Goal: Complete application form: Complete application form

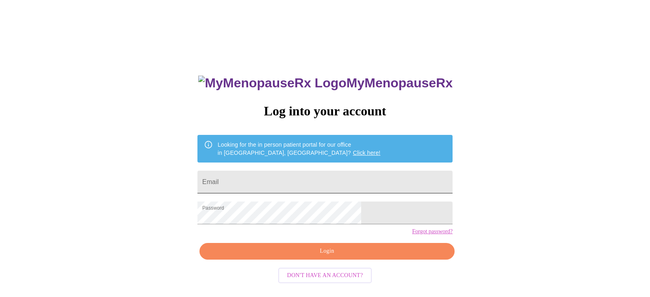
click at [323, 179] on input "Email" at bounding box center [325, 182] width 255 height 23
type input "[EMAIL_ADDRESS][DOMAIN_NAME]"
click at [317, 256] on span "Login" at bounding box center [327, 251] width 237 height 10
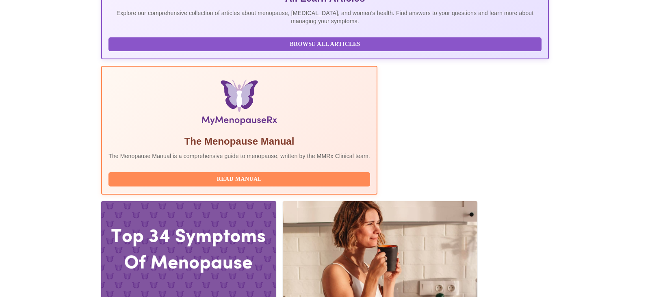
scroll to position [196, 0]
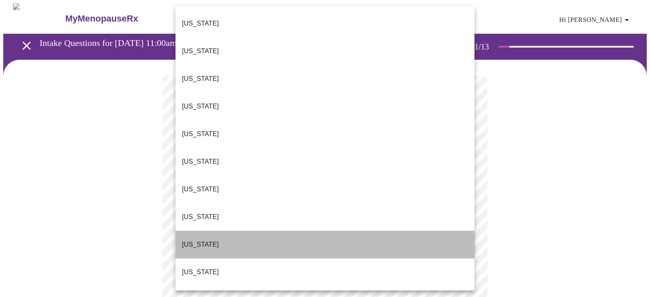
click at [260, 231] on li "[US_STATE]" at bounding box center [325, 245] width 299 height 28
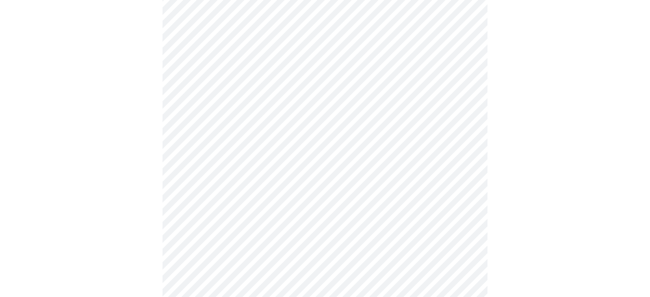
scroll to position [189, 0]
click at [299, 45] on body "MyMenopauseRx Appointments Messaging Labs Uploads Medications Community Refer a…" at bounding box center [325, 184] width 644 height 738
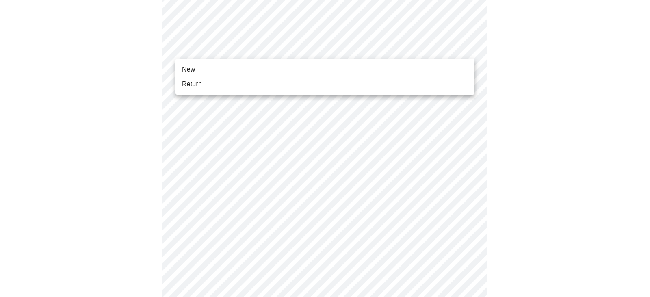
click at [278, 83] on li "Return" at bounding box center [325, 84] width 299 height 15
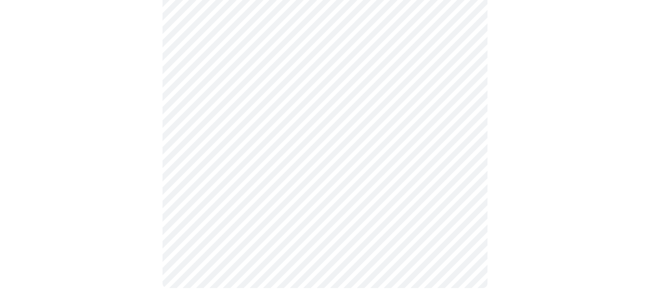
scroll to position [0, 0]
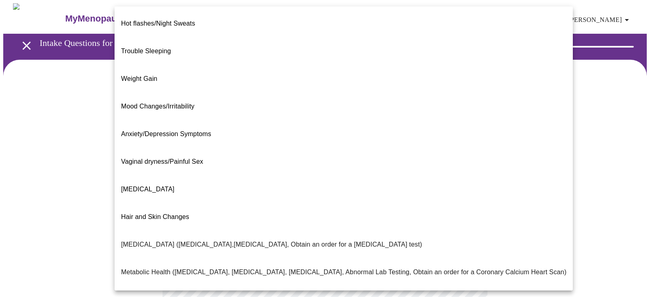
click at [386, 165] on body "MyMenopauseRx Appointments Messaging Labs Uploads Medications Community Refer a…" at bounding box center [325, 247] width 644 height 489
click at [207, 21] on li "Hot flashes/Night Sweats" at bounding box center [344, 24] width 458 height 28
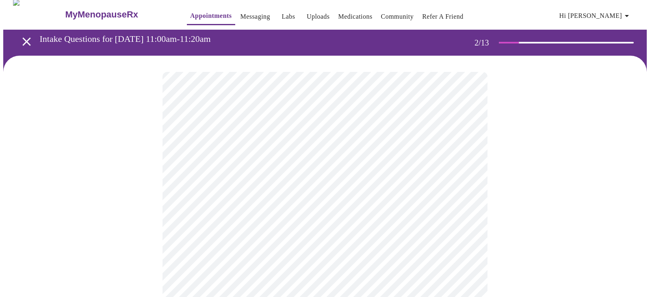
scroll to position [8, 0]
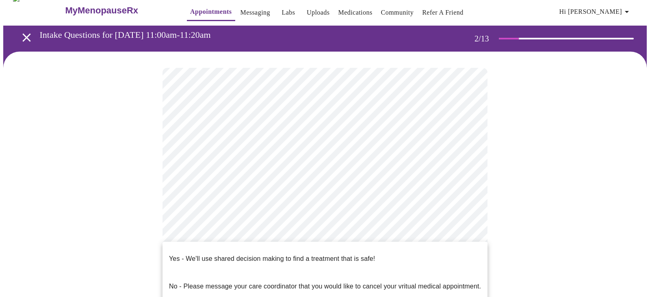
click at [284, 243] on body "MyMenopauseRx Appointments Messaging Labs Uploads Medications Community Refer a…" at bounding box center [325, 237] width 644 height 484
click at [286, 254] on p "Yes - We'll use shared decision making to find a treatment that is safe!" at bounding box center [272, 259] width 206 height 10
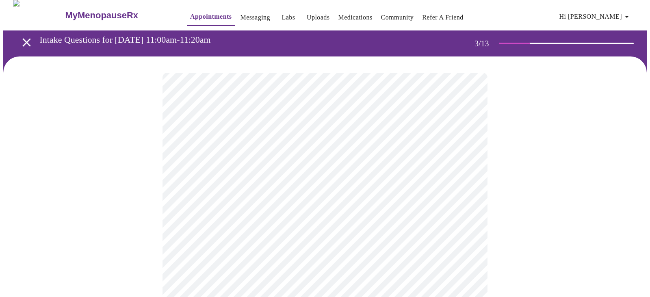
scroll to position [4, 0]
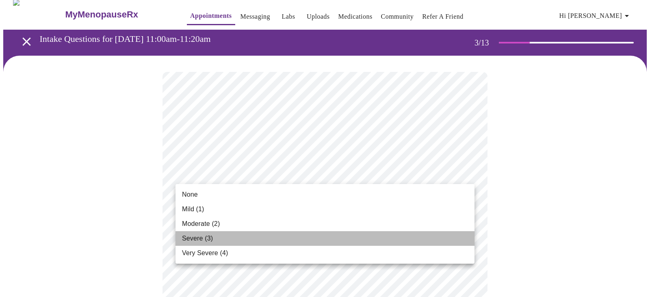
click at [328, 237] on li "Severe (3)" at bounding box center [325, 238] width 299 height 15
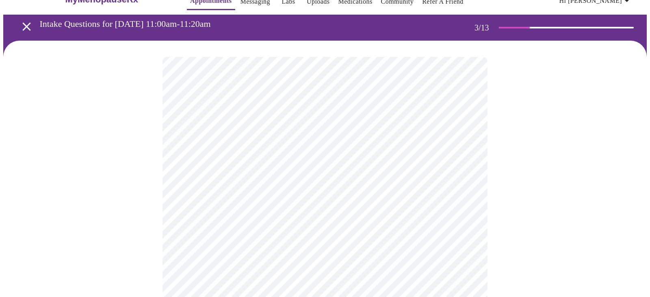
scroll to position [27, 0]
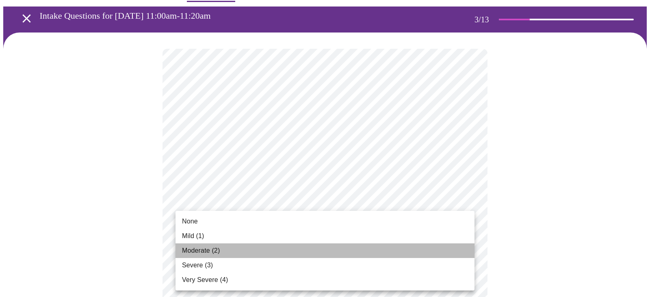
click at [339, 243] on li "Moderate (2)" at bounding box center [325, 250] width 299 height 15
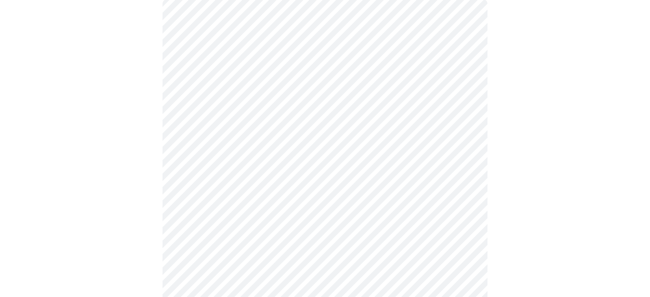
scroll to position [95, 0]
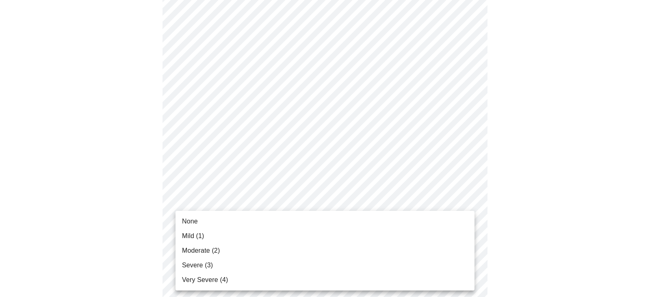
click at [336, 259] on li "Severe (3)" at bounding box center [325, 265] width 299 height 15
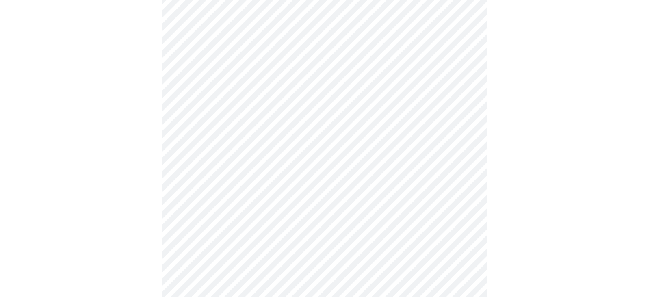
scroll to position [293, 0]
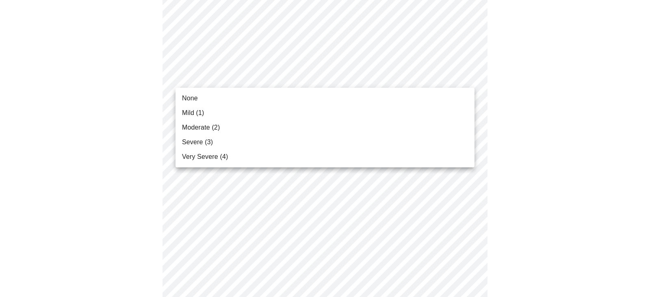
click at [382, 76] on body "MyMenopauseRx Appointments Messaging Labs Uploads Medications Community Refer a…" at bounding box center [325, 233] width 644 height 1047
click at [363, 112] on li "Mild (1)" at bounding box center [325, 113] width 299 height 15
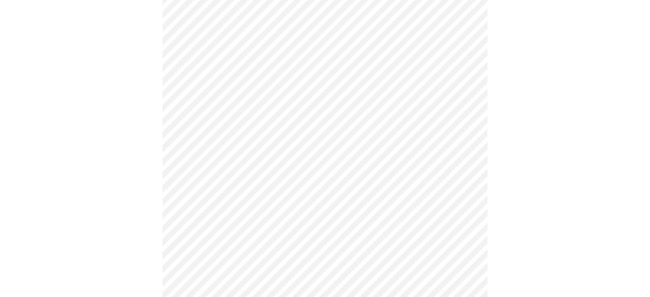
click at [365, 128] on body "MyMenopauseRx Appointments Messaging Labs Uploads Medications Community Refer a…" at bounding box center [325, 228] width 644 height 1036
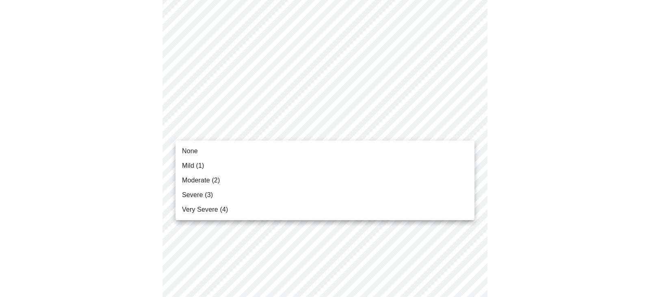
click at [334, 176] on li "Moderate (2)" at bounding box center [325, 180] width 299 height 15
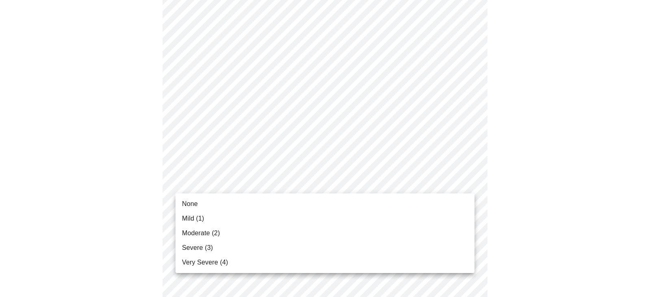
click at [330, 179] on body "MyMenopauseRx Appointments Messaging Labs Uploads Medications Community Refer a…" at bounding box center [325, 222] width 644 height 1024
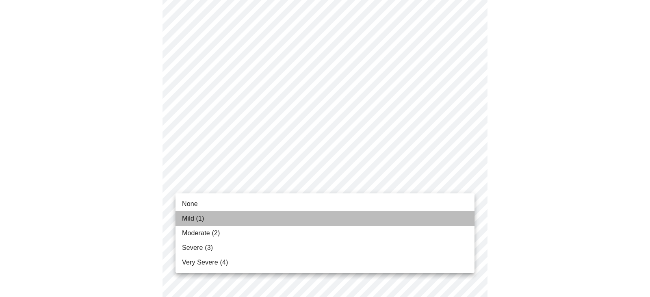
click at [296, 224] on li "Mild (1)" at bounding box center [325, 218] width 299 height 15
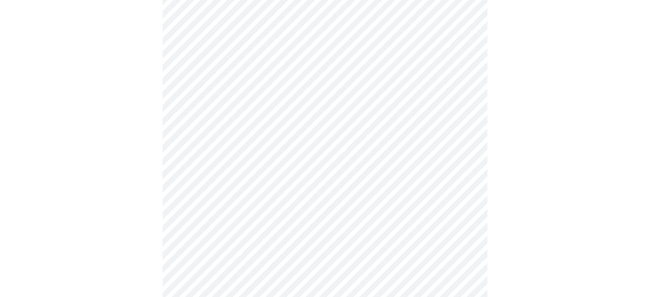
click at [301, 193] on body "MyMenopauseRx Appointments Messaging Labs Uploads Medications Community Refer a…" at bounding box center [325, 216] width 644 height 1013
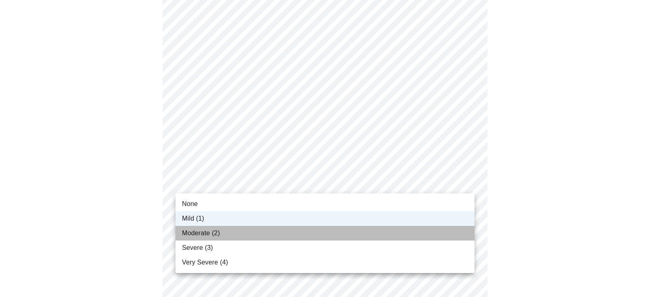
click at [262, 235] on li "Moderate (2)" at bounding box center [325, 233] width 299 height 15
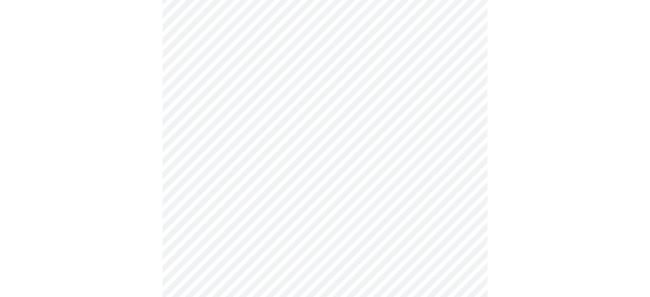
click at [291, 131] on body "MyMenopauseRx Appointments Messaging Labs Uploads Medications Community Refer a…" at bounding box center [325, 216] width 644 height 1013
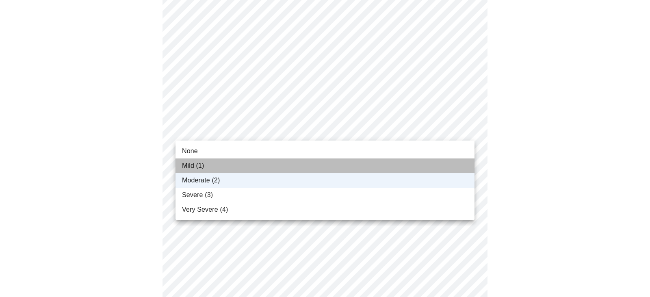
click at [283, 166] on li "Mild (1)" at bounding box center [325, 166] width 299 height 15
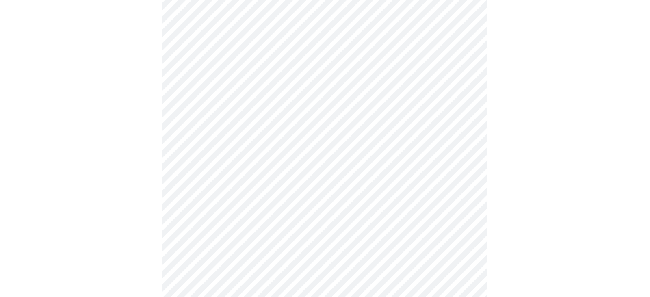
scroll to position [502, 0]
click at [330, 44] on body "MyMenopauseRx Appointments Messaging Labs Uploads Medications Community Refer a…" at bounding box center [325, 7] width 644 height 1013
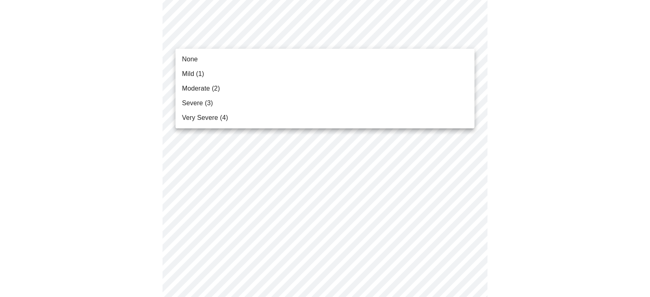
click at [318, 80] on li "Mild (1)" at bounding box center [325, 74] width 299 height 15
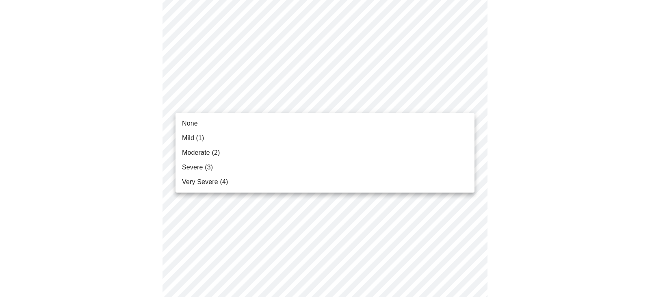
click at [323, 111] on body "MyMenopauseRx Appointments Messaging Labs Uploads Medications Community Refer a…" at bounding box center [325, 1] width 644 height 1001
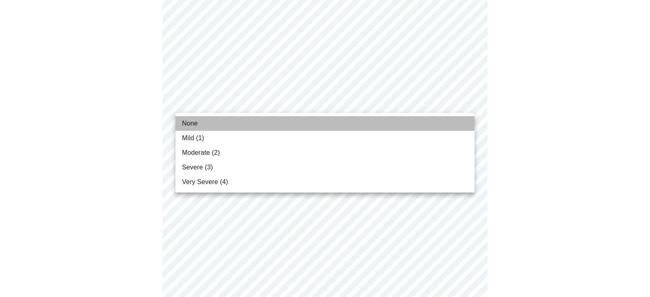
click at [292, 122] on li "None" at bounding box center [325, 123] width 299 height 15
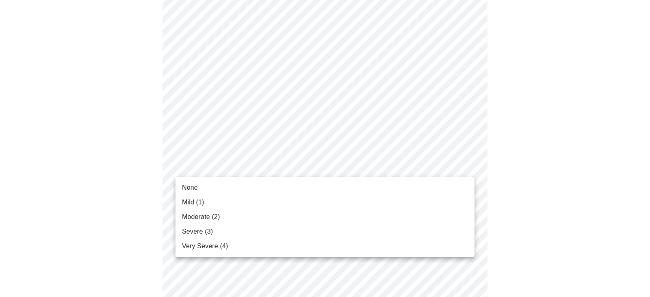
click at [265, 185] on li "None" at bounding box center [325, 187] width 299 height 15
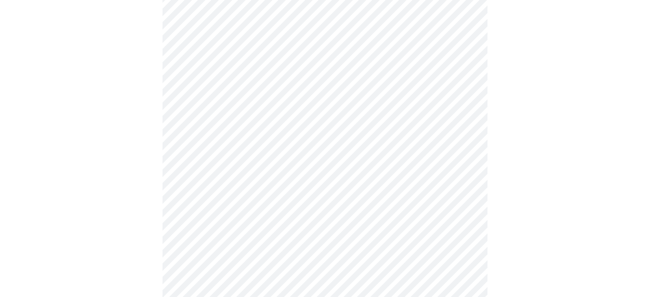
scroll to position [529, 0]
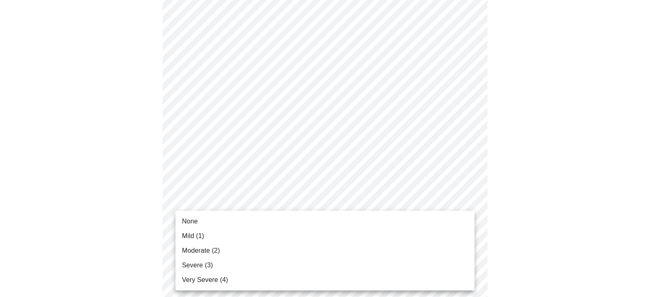
click at [238, 233] on li "Mild (1)" at bounding box center [325, 236] width 299 height 15
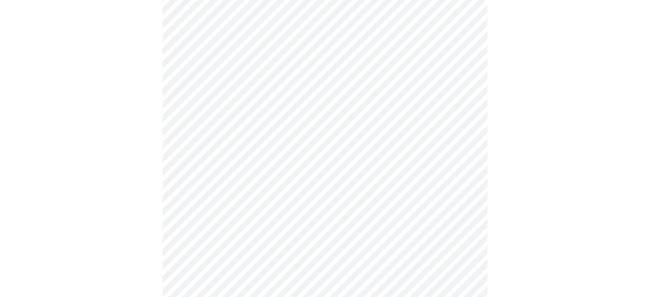
scroll to position [570, 0]
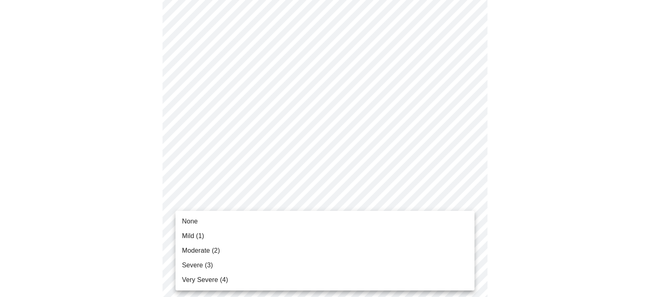
click at [248, 236] on li "Mild (1)" at bounding box center [325, 236] width 299 height 15
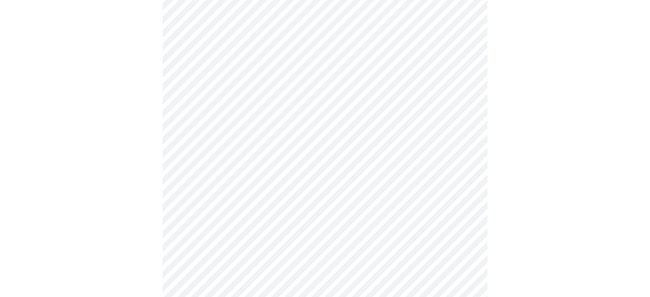
scroll to position [342, 0]
click at [401, 124] on body "MyMenopauseRx Appointments Messaging Labs Uploads Medications Community Refer a…" at bounding box center [325, 45] width 644 height 769
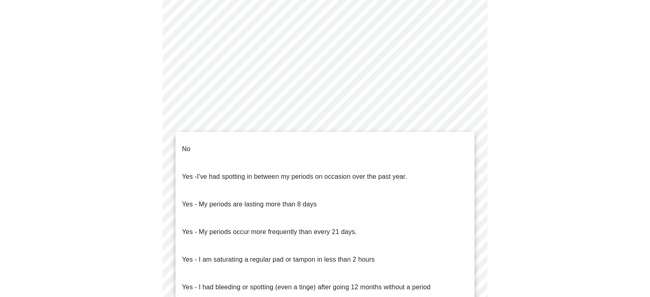
click at [385, 146] on li "No" at bounding box center [325, 149] width 299 height 28
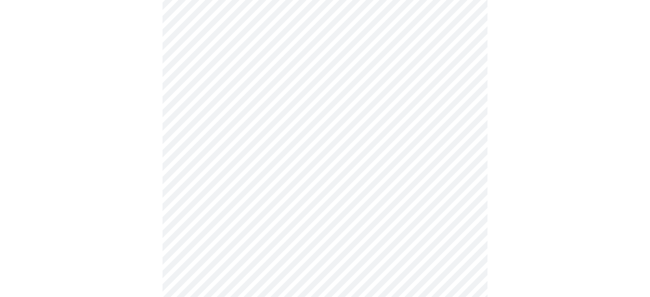
click at [354, 180] on body "MyMenopauseRx Appointments Messaging Labs Uploads Medications Community Refer a…" at bounding box center [325, 43] width 644 height 765
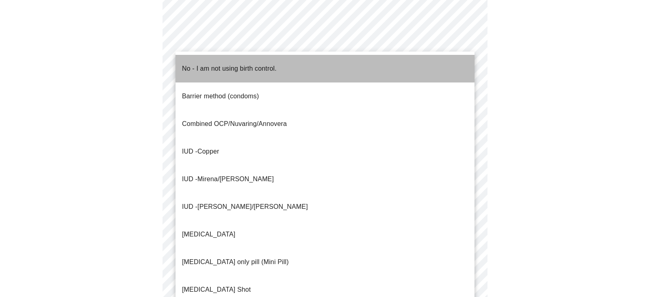
click at [308, 65] on li "No - I am not using birth control." at bounding box center [325, 69] width 299 height 28
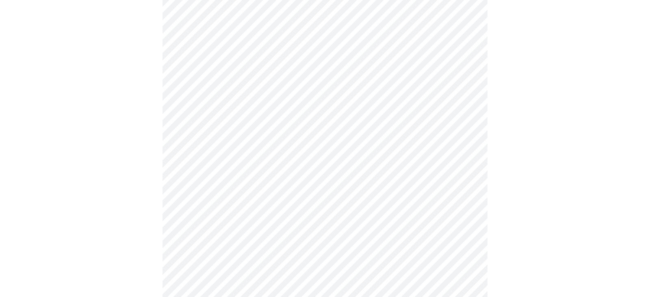
scroll to position [373, 0]
click at [338, 206] on body "MyMenopauseRx Appointments Messaging Labs Uploads Medications Community Refer a…" at bounding box center [325, 11] width 644 height 760
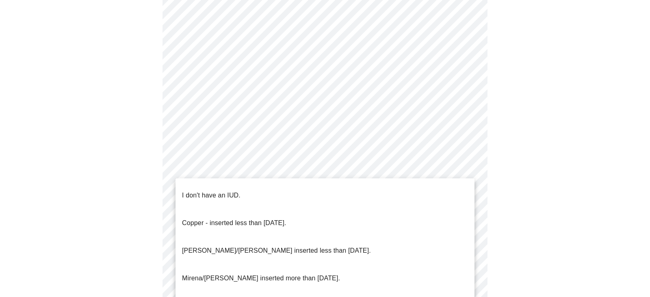
click at [321, 196] on li "I don't have an IUD." at bounding box center [325, 196] width 299 height 28
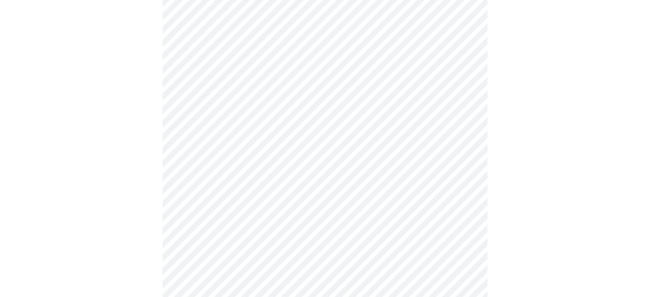
scroll to position [445, 0]
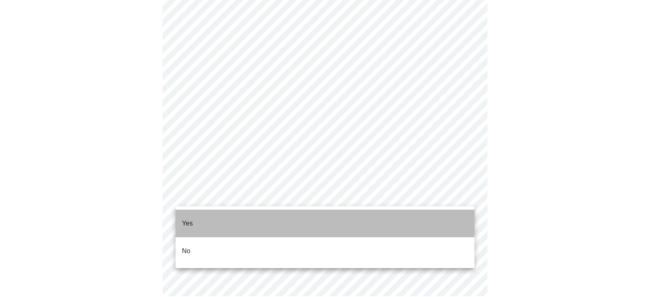
click at [308, 213] on li "Yes" at bounding box center [325, 224] width 299 height 28
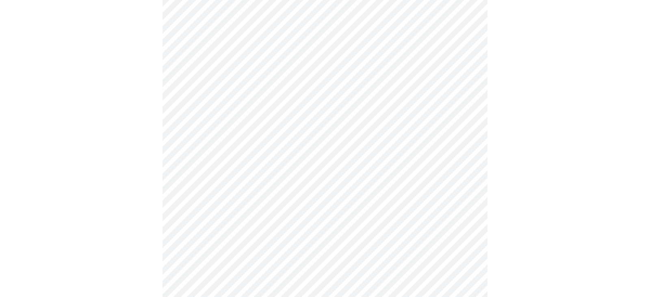
scroll to position [2163, 0]
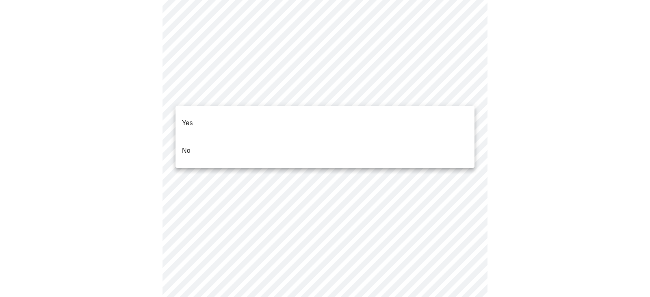
click at [319, 142] on li "No" at bounding box center [325, 151] width 299 height 28
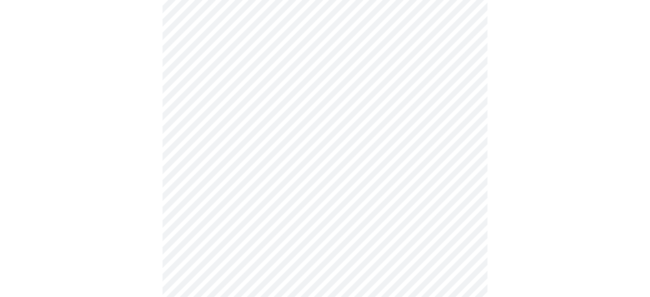
drag, startPoint x: 622, startPoint y: 134, endPoint x: 495, endPoint y: 161, distance: 129.4
